Goal: Task Accomplishment & Management: Manage account settings

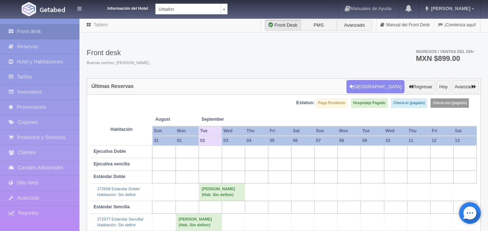
click at [227, 18] on body "Información del Hotel UrbaInn UrbaInn Hotel Rosgaud Manuales de Ayuda Actualiza…" at bounding box center [244, 157] width 488 height 279
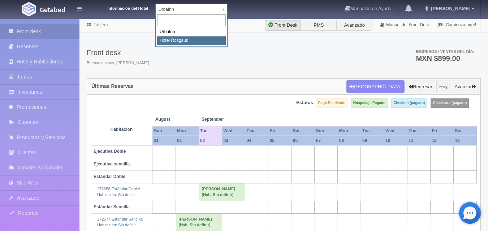
select select "561"
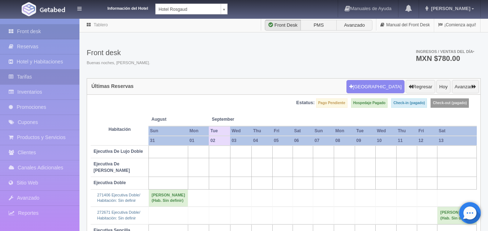
click at [45, 77] on link "Tarifas" at bounding box center [39, 77] width 79 height 15
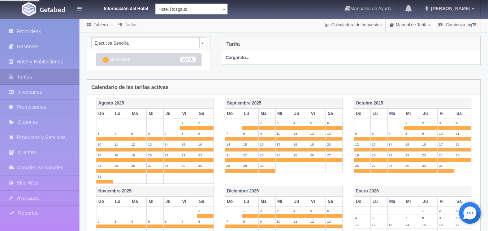
click at [46, 89] on link "Inventarios" at bounding box center [39, 92] width 79 height 15
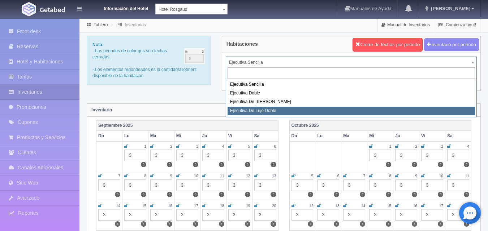
select select "1845"
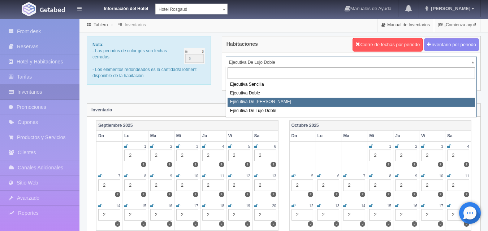
select select "1817"
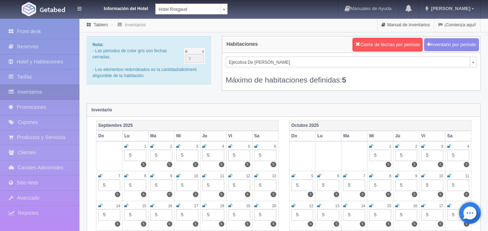
click at [158, 153] on div "5" at bounding box center [161, 156] width 22 height 12
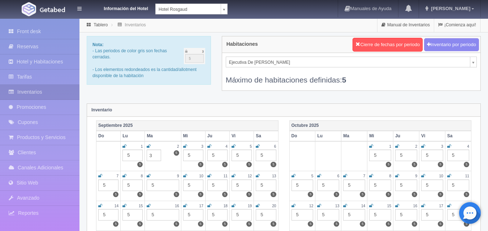
type input "3"
click at [207, 108] on div "Inventario" at bounding box center [283, 110] width 393 height 13
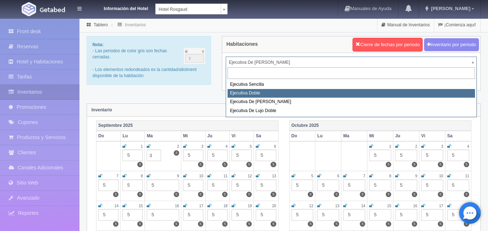
select select "1750"
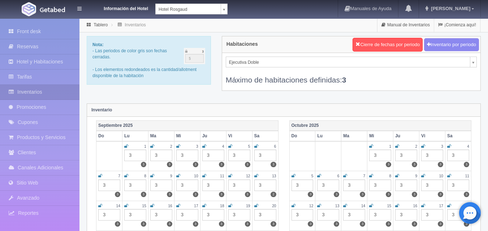
select select "1737"
